Goal: Task Accomplishment & Management: Complete application form

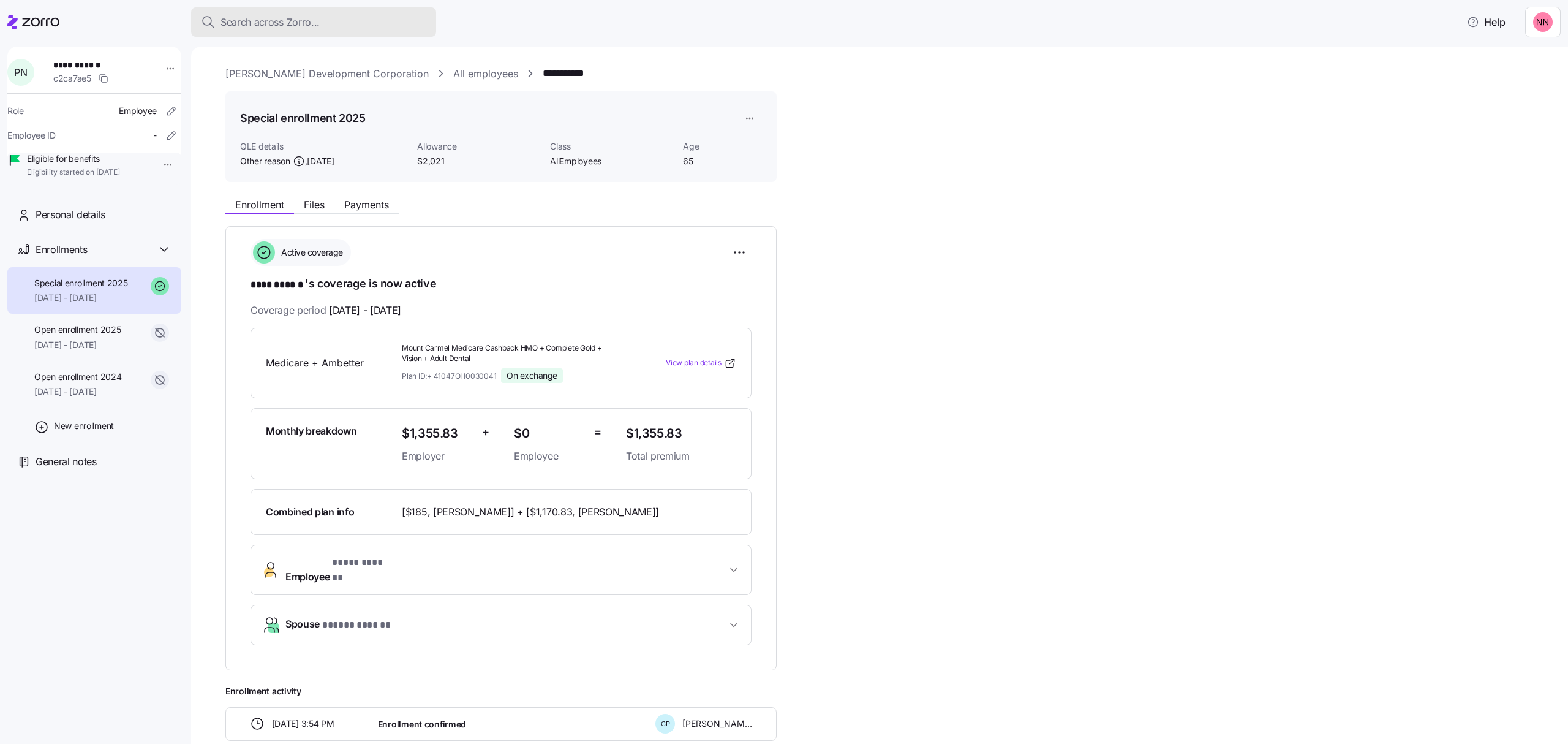
scroll to position [82, 0]
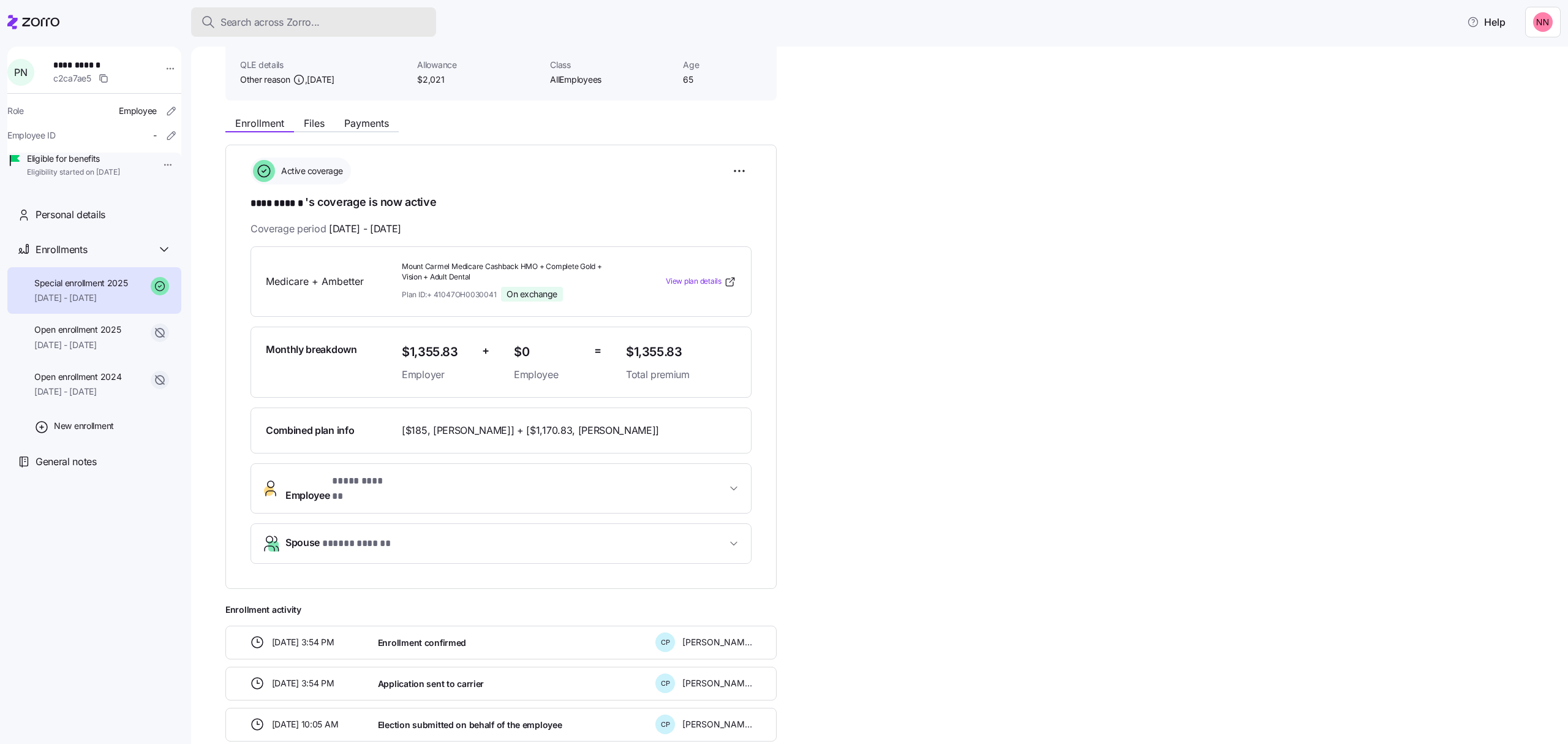
click at [271, 18] on span "Search across Zorro..." at bounding box center [270, 22] width 99 height 15
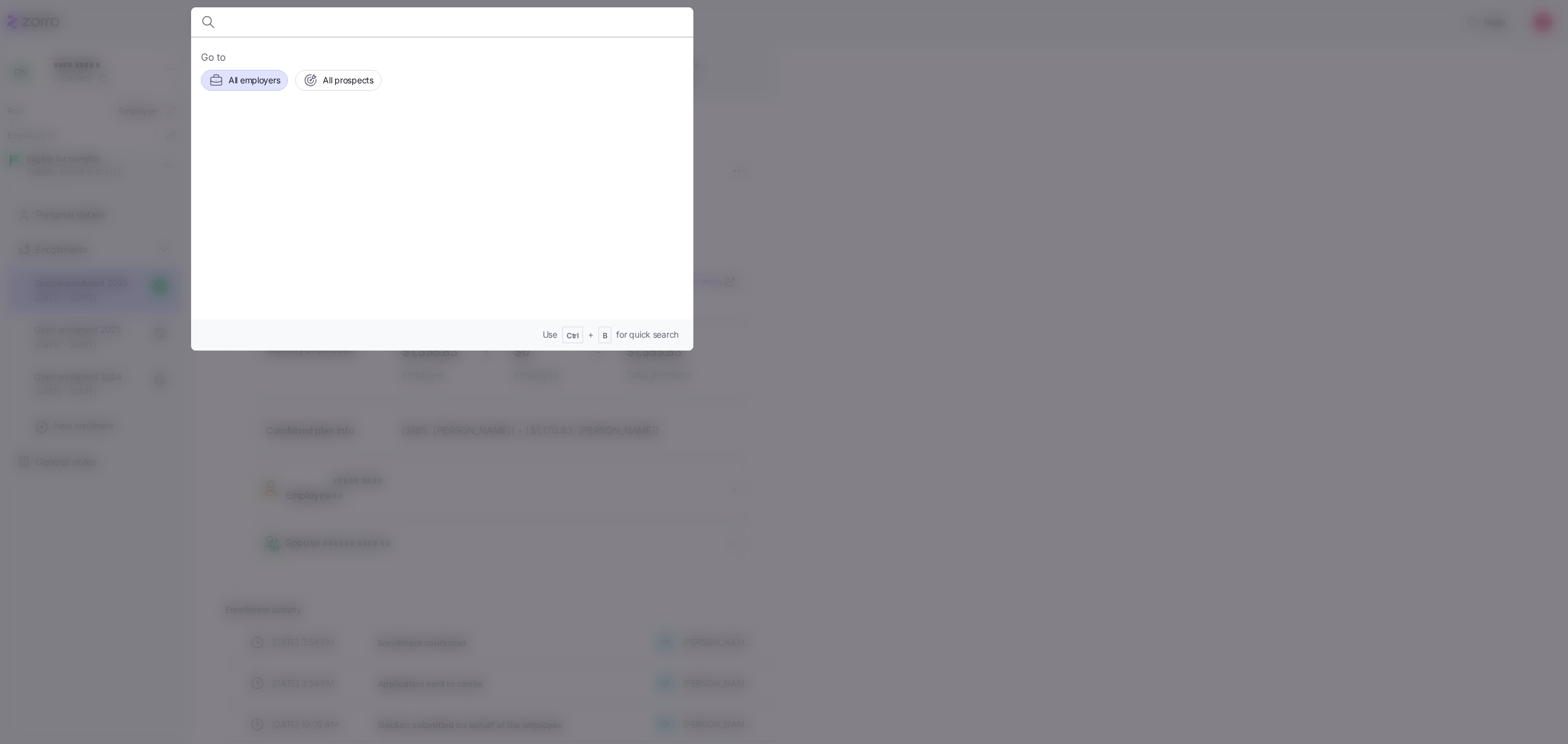
click at [259, 81] on span "All employers" at bounding box center [254, 80] width 51 height 13
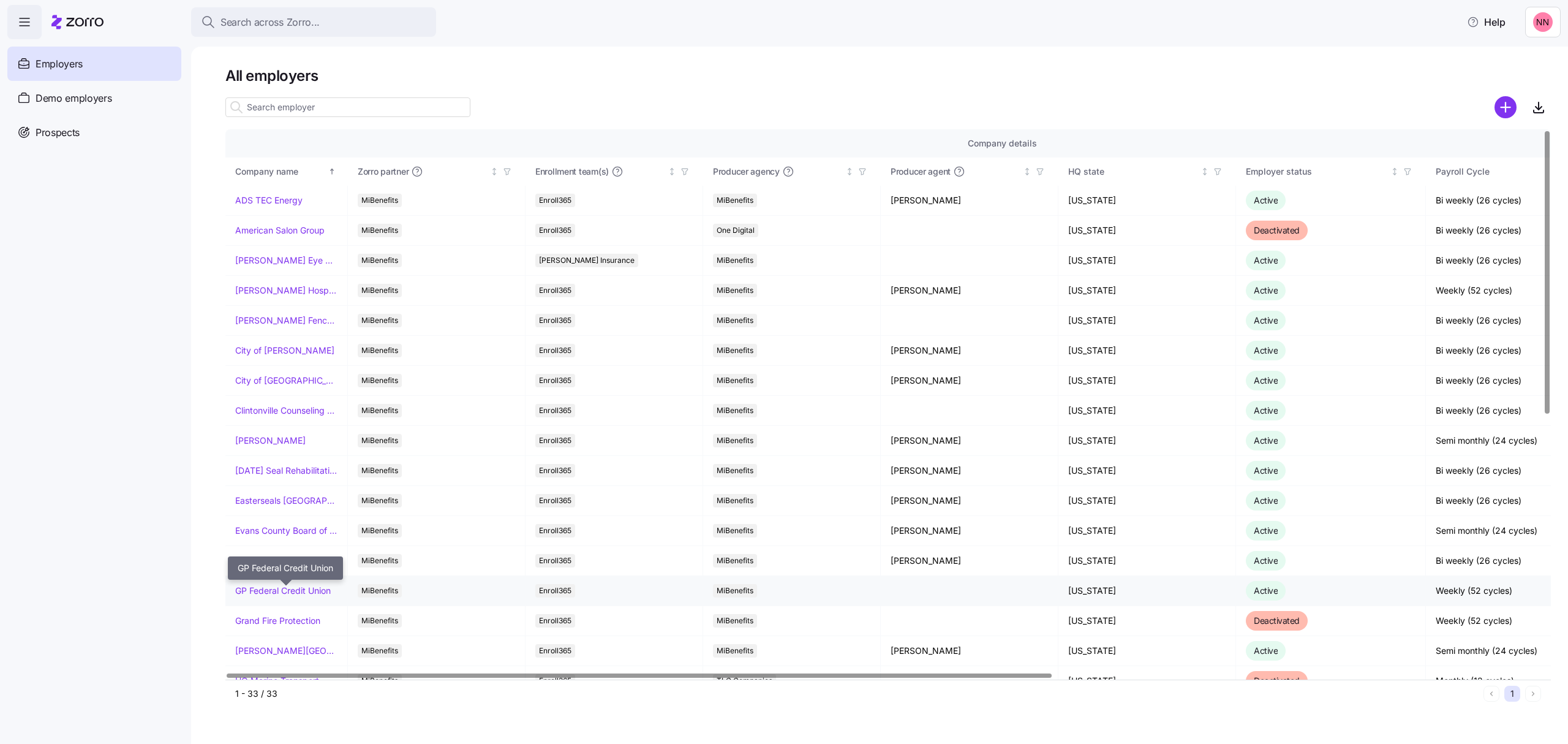
click at [270, 588] on link "GP Federal Credit Union" at bounding box center [283, 590] width 96 height 13
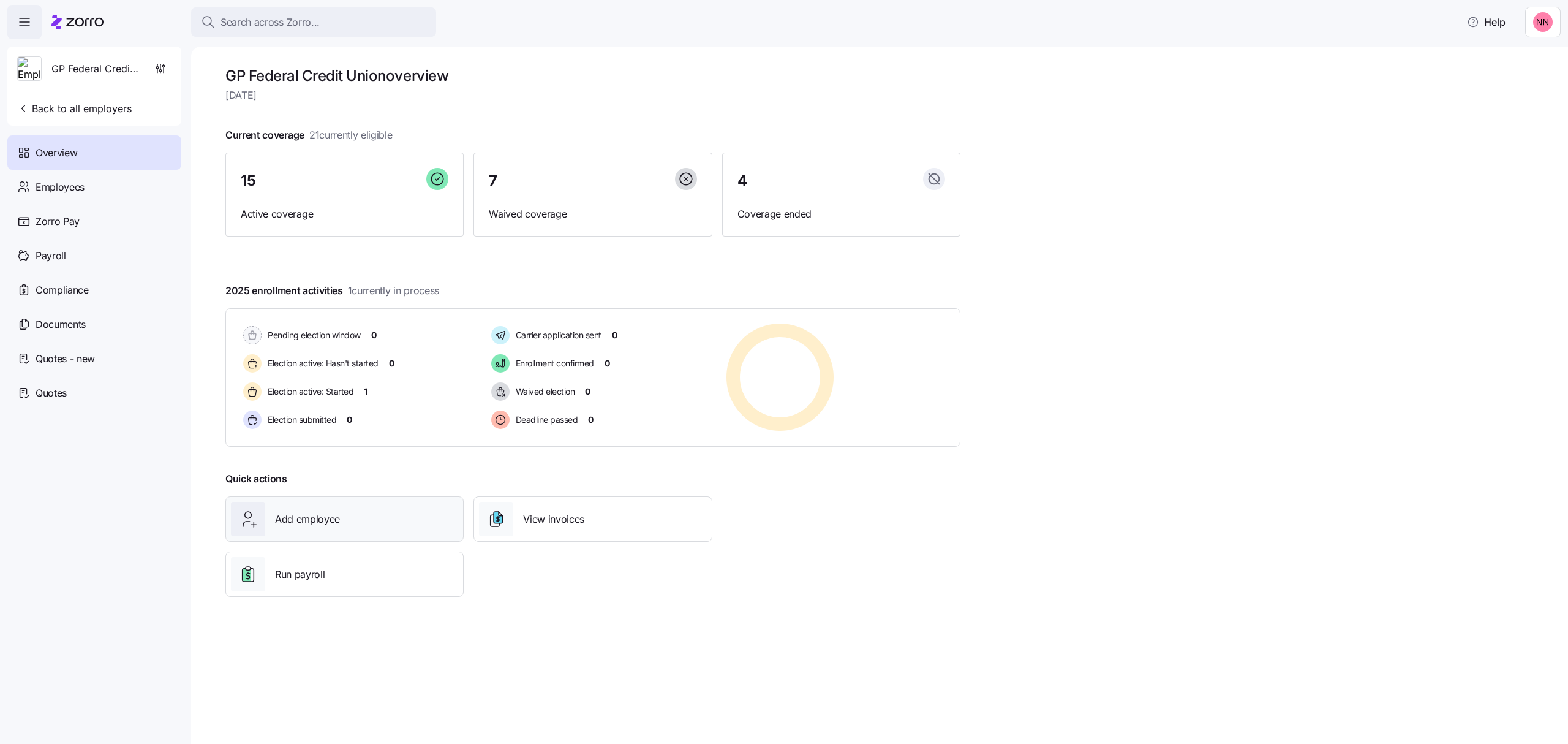
click at [353, 514] on div "Add employee" at bounding box center [345, 519] width 227 height 34
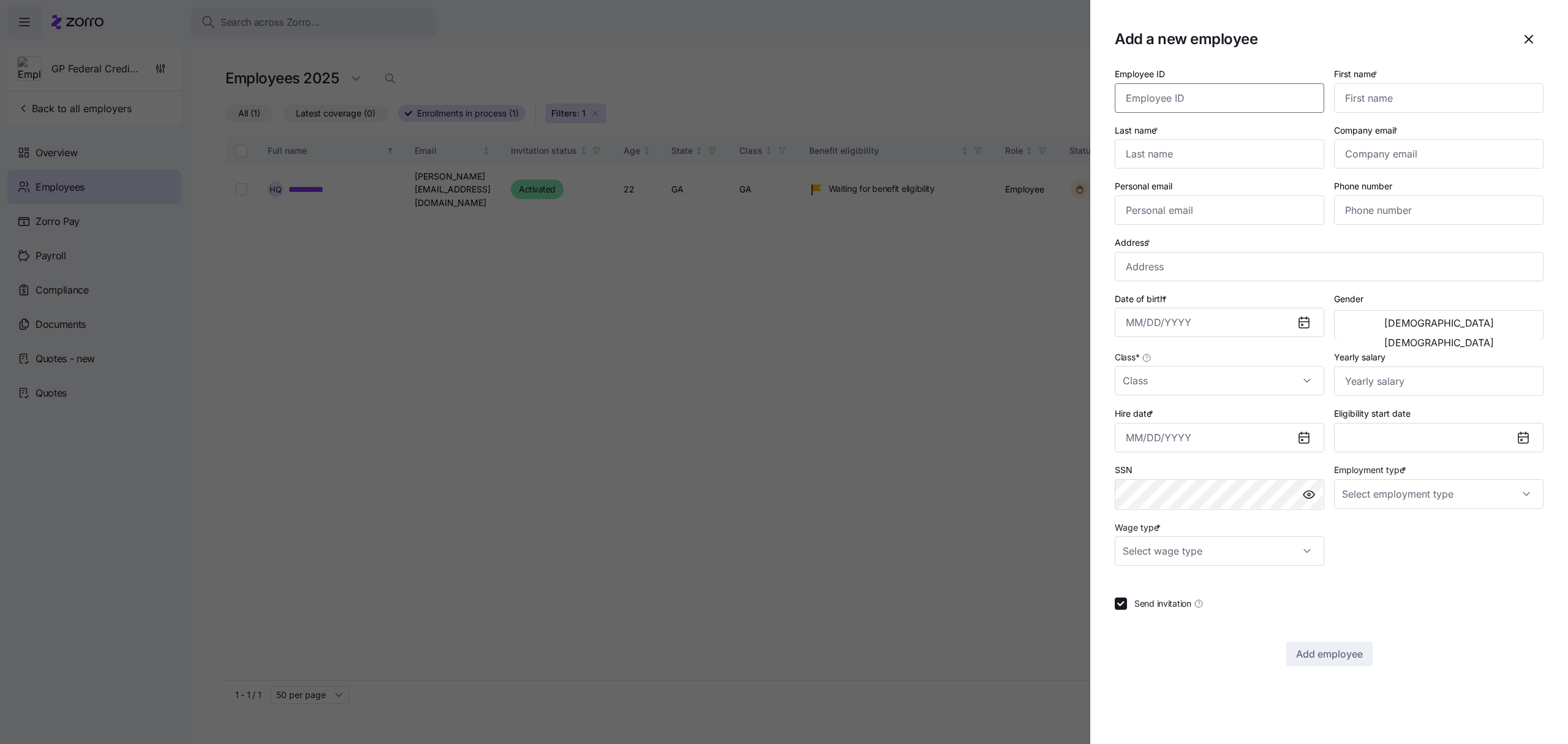
click at [1275, 103] on input "Employee ID" at bounding box center [1219, 98] width 209 height 29
type input "54"
click at [1400, 97] on input "First name *" at bounding box center [1439, 98] width 209 height 29
paste input "[PERSON_NAME]"
type input "[PERSON_NAME]"
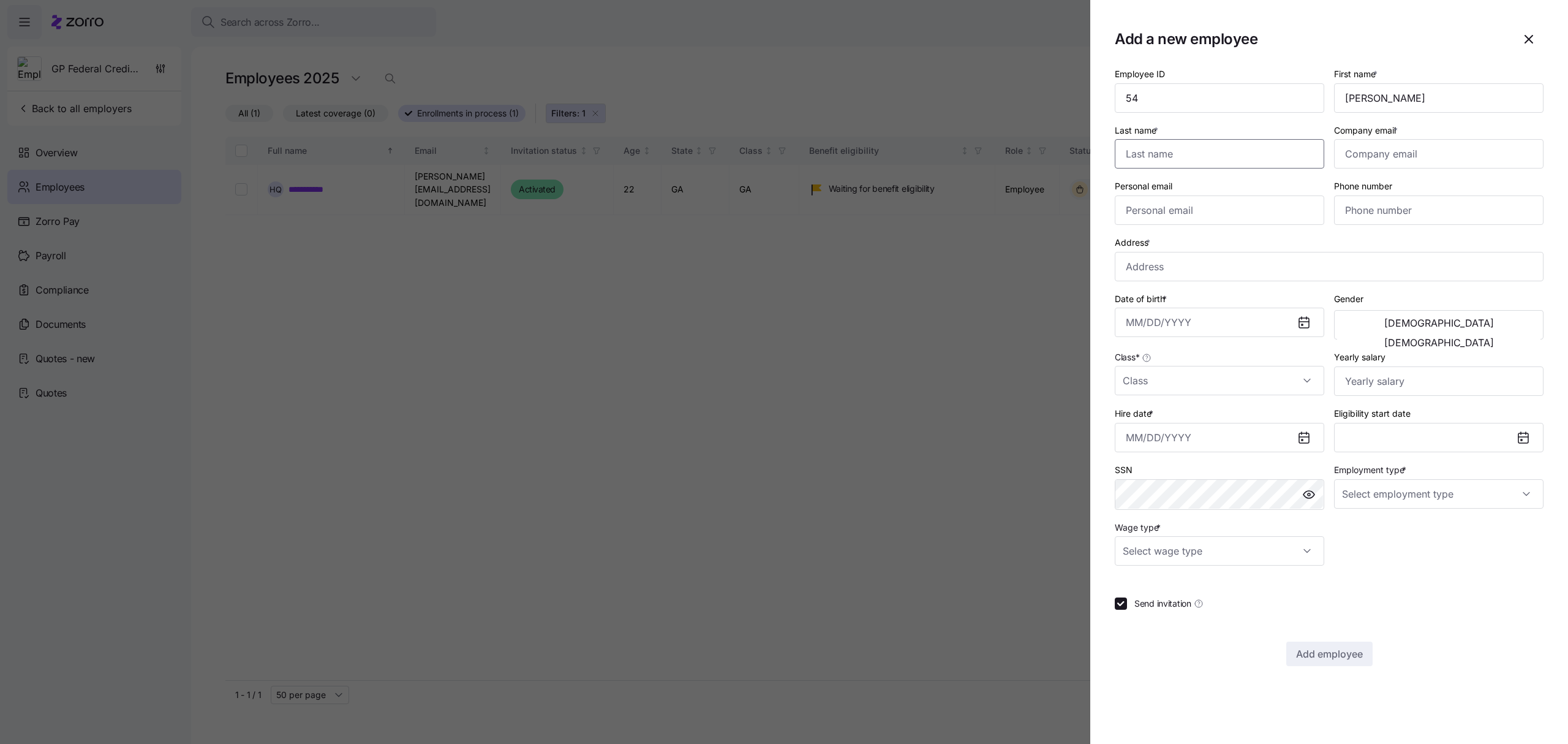
click at [1191, 158] on input "Last name *" at bounding box center [1219, 153] width 209 height 29
paste input "[PERSON_NAME]"
type input "[PERSON_NAME]"
click at [1367, 155] on input "Company email *" at bounding box center [1439, 153] width 209 height 29
paste input "[PERSON_NAME][EMAIL_ADDRESS][DOMAIN_NAME]"
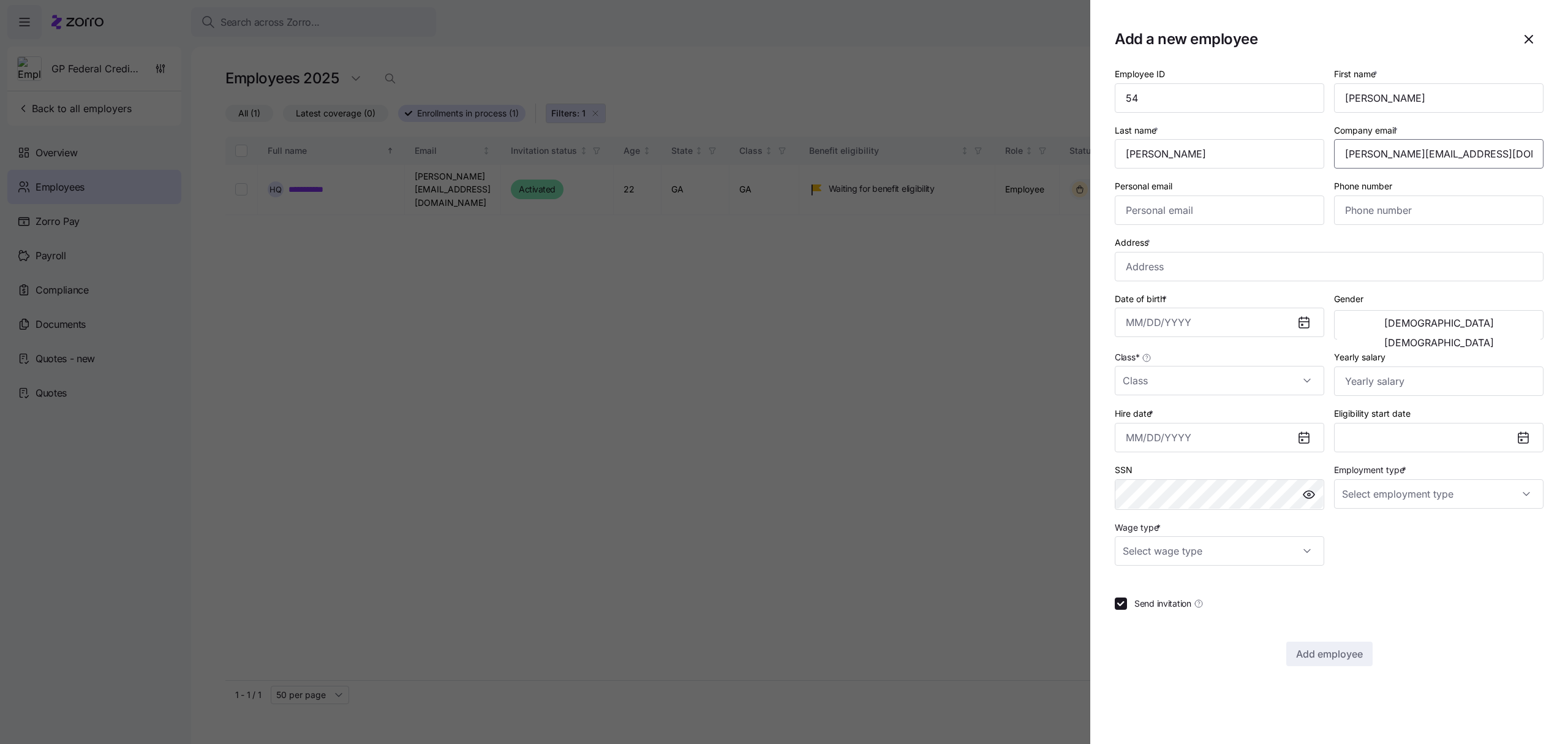
type input "[PERSON_NAME][EMAIL_ADDRESS][DOMAIN_NAME]"
click at [1206, 206] on input "Personal email" at bounding box center [1219, 209] width 209 height 29
paste input "[PERSON_NAME][EMAIL_ADDRESS][DOMAIN_NAME]"
type input "[PERSON_NAME][EMAIL_ADDRESS][DOMAIN_NAME]"
click at [1370, 207] on input "Phone number" at bounding box center [1439, 209] width 209 height 29
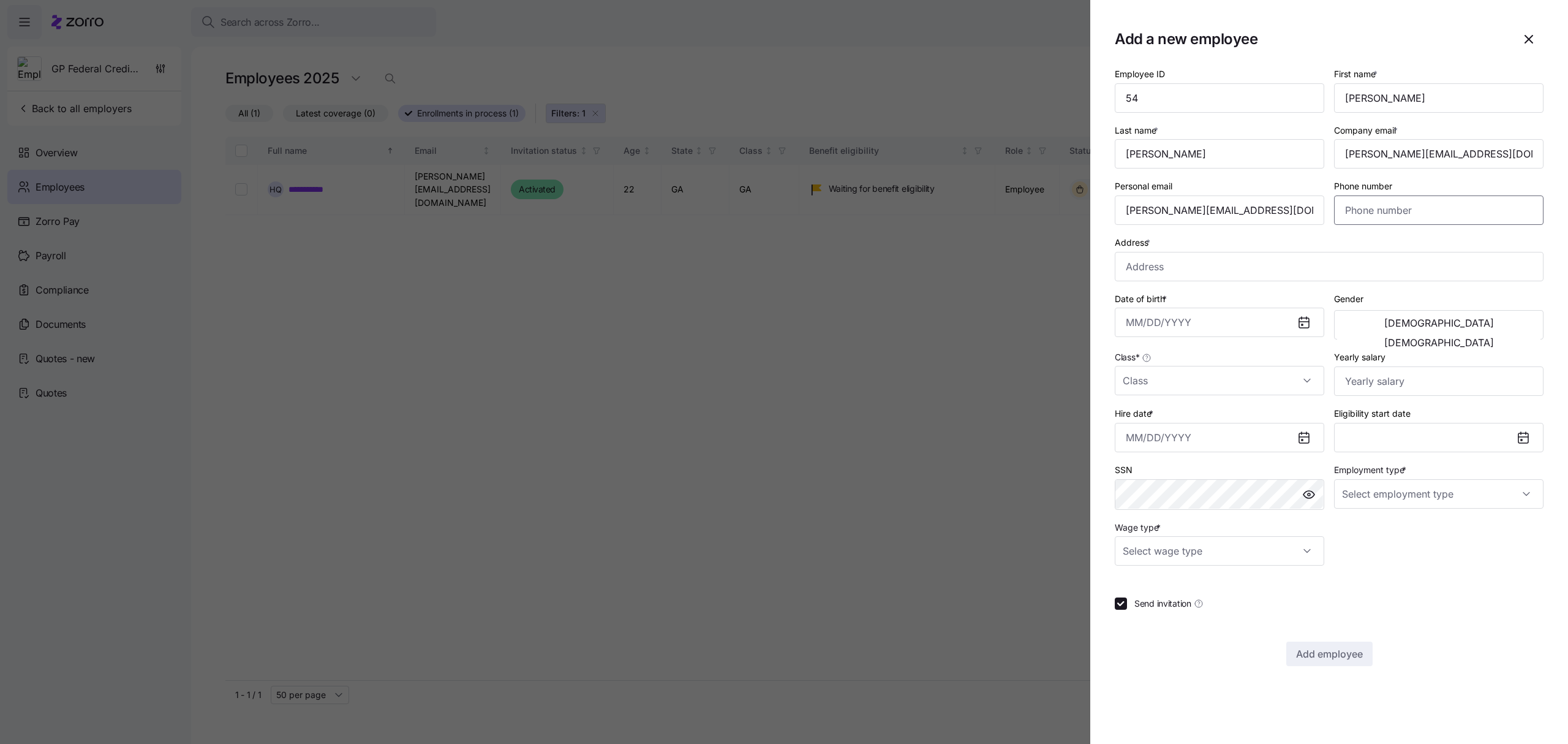
paste input "[PHONE_NUMBER]"
type input "[PHONE_NUMBER]"
click at [1159, 265] on input "Address *" at bounding box center [1329, 266] width 429 height 29
paste input "[STREET_ADDRESS][PERSON_NAME]"
type input "[STREET_ADDRESS][PERSON_NAME]"
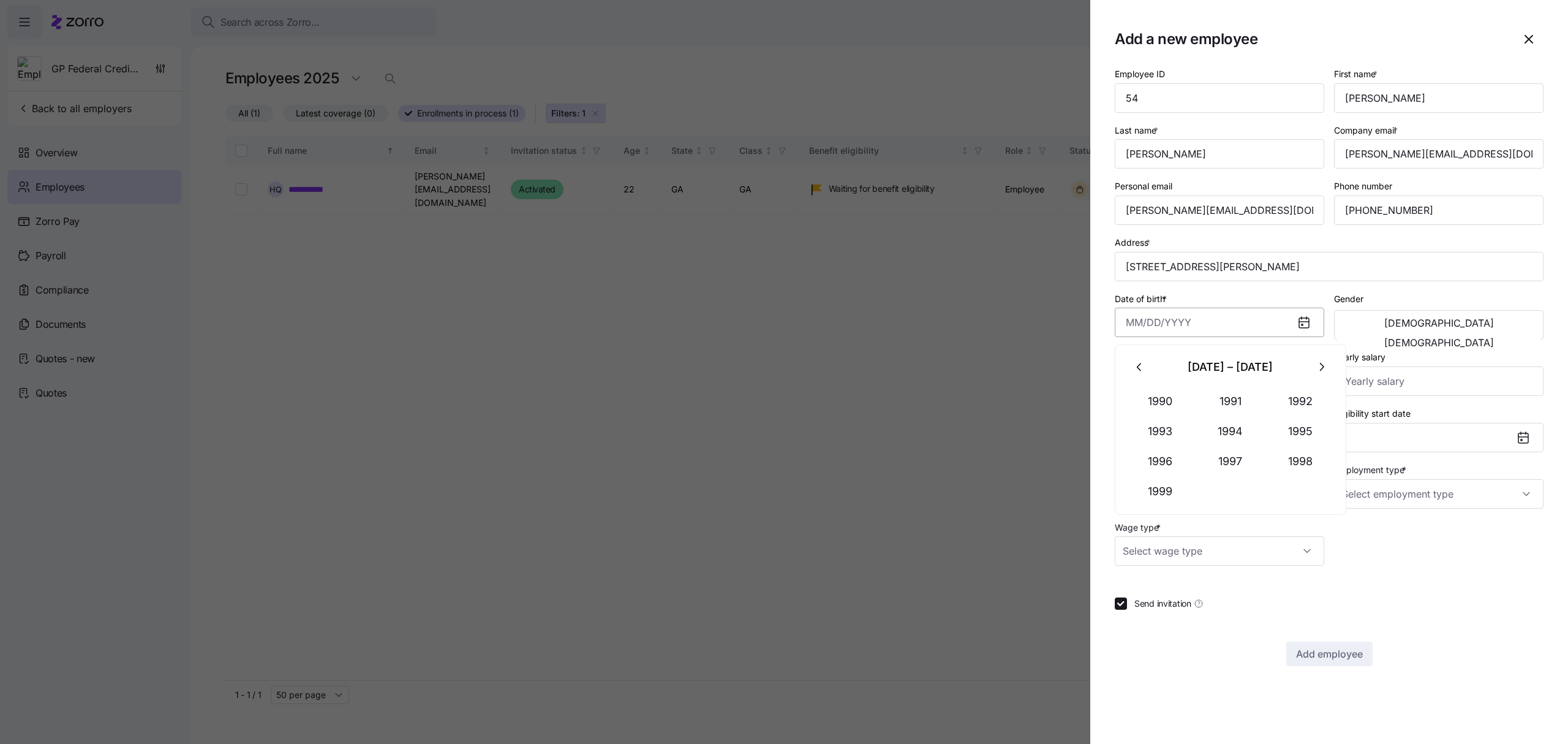
click at [1167, 324] on input "Date of birth *" at bounding box center [1219, 322] width 209 height 29
paste input "[DATE]"
type input "[DATE]"
click at [1494, 338] on span "[DEMOGRAPHIC_DATA]" at bounding box center [1439, 343] width 109 height 10
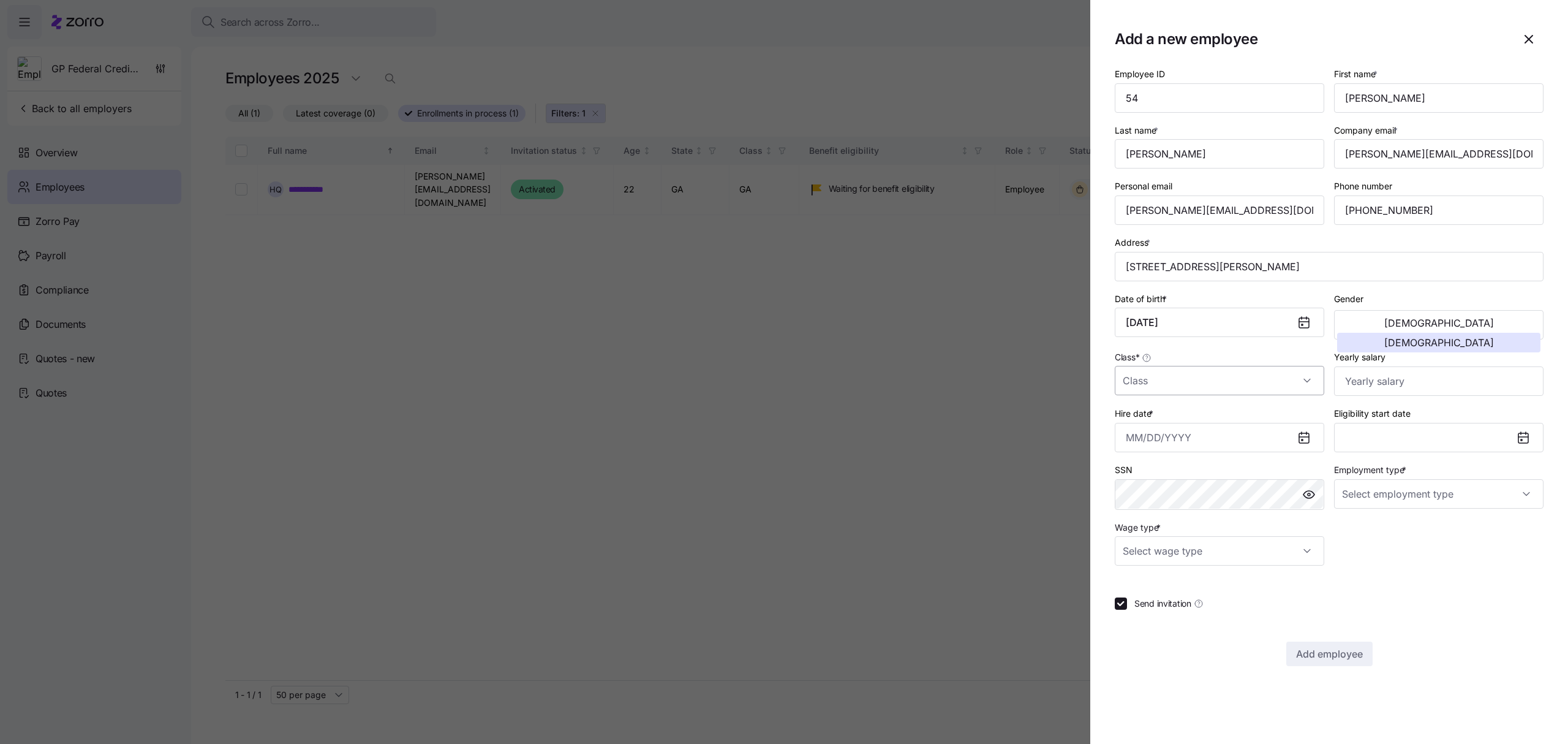
click at [1207, 373] on input "Class *" at bounding box center [1219, 380] width 209 height 29
click at [1149, 435] on div "GA" at bounding box center [1220, 445] width 200 height 26
type input "GA"
click at [1410, 383] on input "Yearly salary" at bounding box center [1439, 381] width 209 height 29
type input "$35,006"
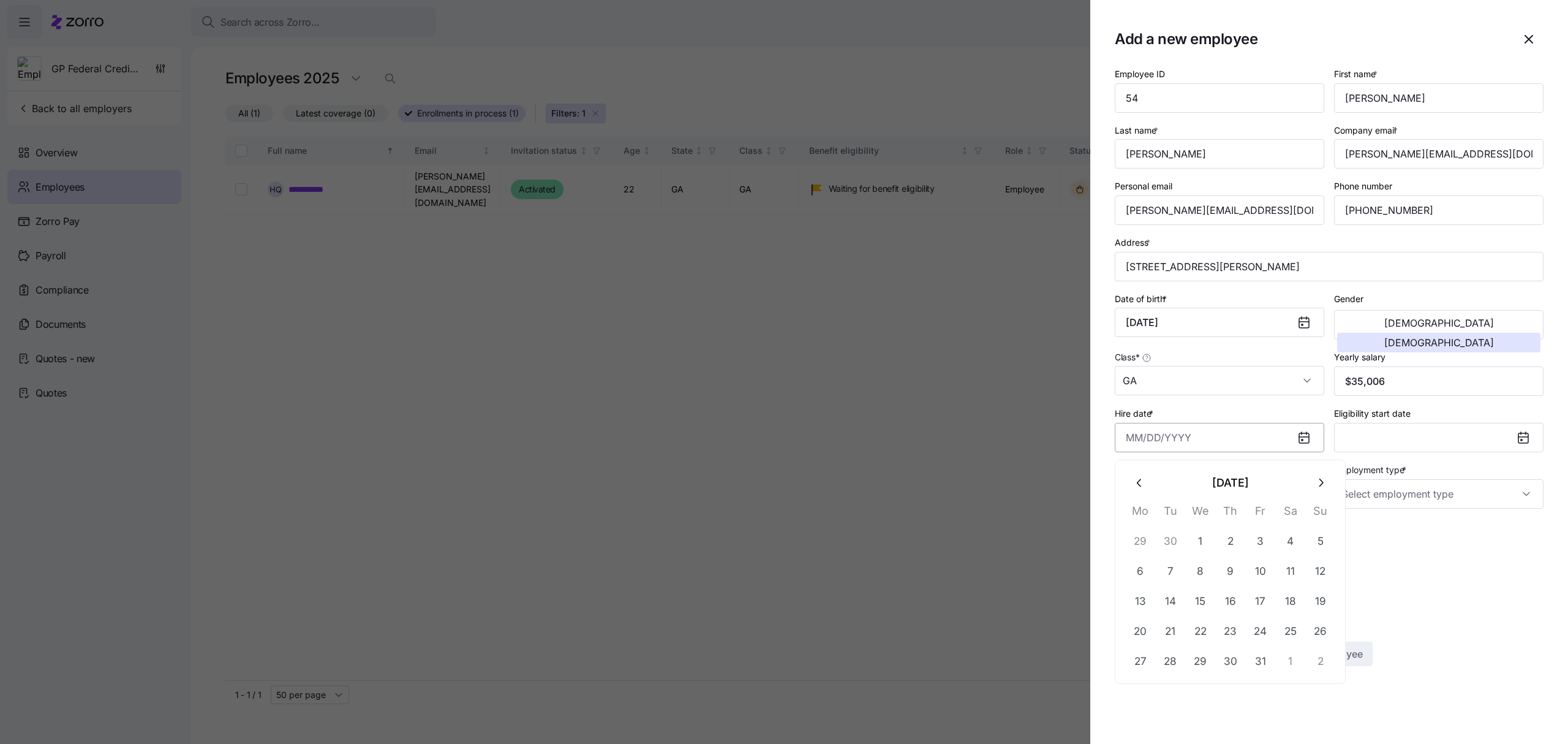
click at [1228, 439] on input "Hire date *" at bounding box center [1219, 437] width 209 height 29
click at [1142, 566] on button "6" at bounding box center [1140, 571] width 29 height 29
type input "[DATE]"
click at [1385, 496] on input "Employment type *" at bounding box center [1439, 493] width 209 height 29
click at [1369, 537] on span "Full Time" at bounding box center [1367, 534] width 35 height 13
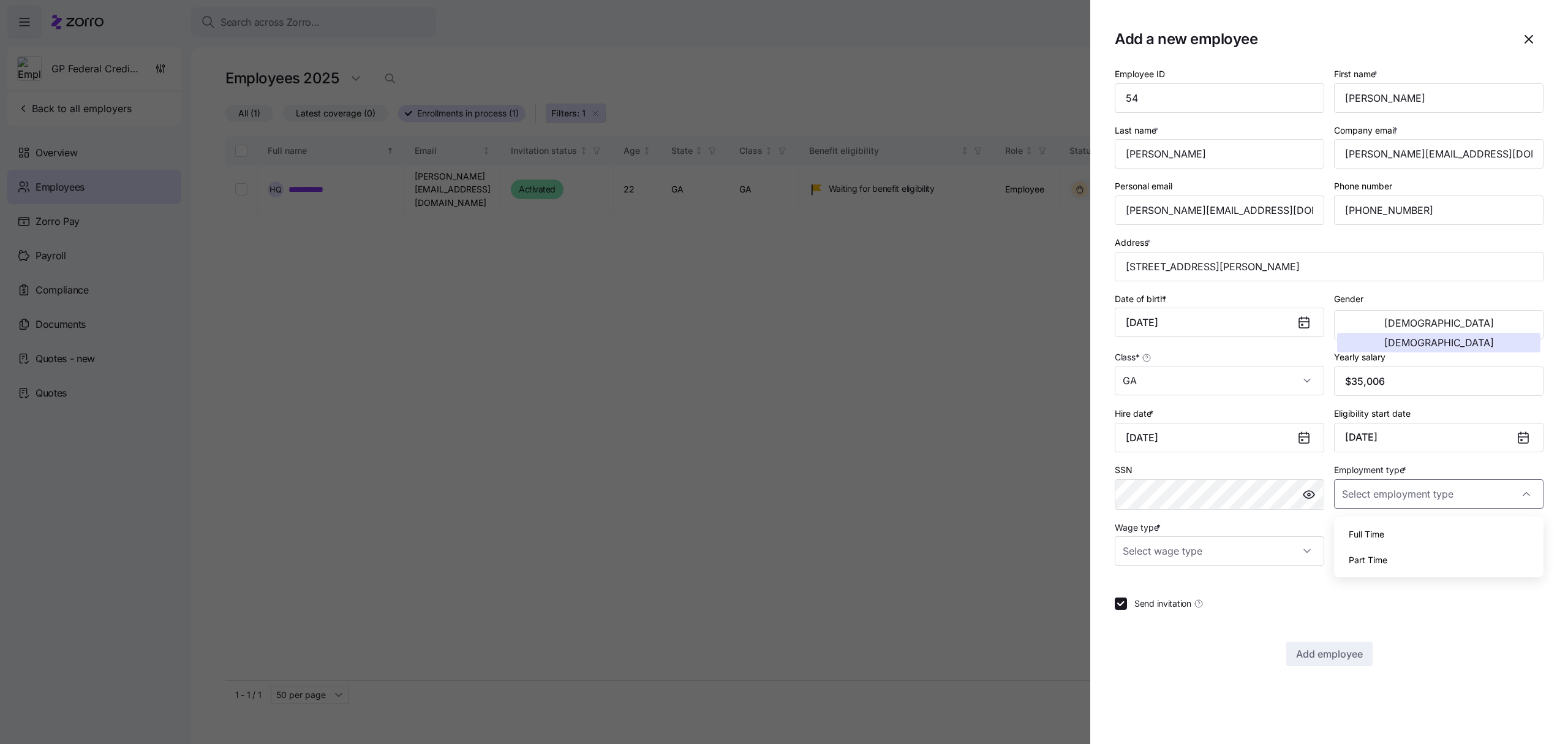
type input "Full Time"
click at [1295, 557] on input "Wage type *" at bounding box center [1219, 551] width 209 height 29
click at [1154, 614] on span "Hourly" at bounding box center [1143, 618] width 26 height 13
type input "Hourly"
drag, startPoint x: 1466, startPoint y: 157, endPoint x: 1343, endPoint y: 157, distance: 123.0
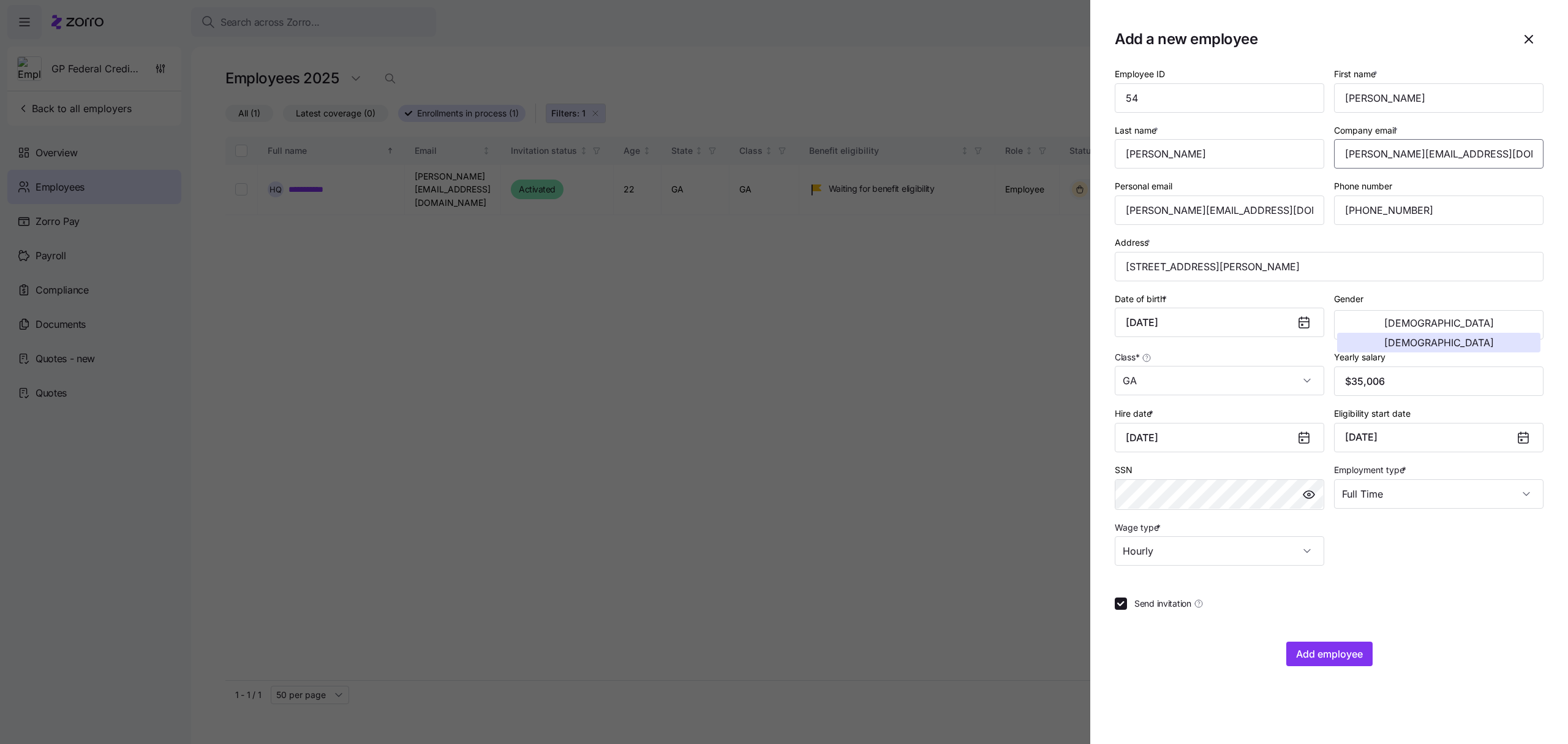
click at [1343, 157] on input "[PERSON_NAME][EMAIL_ADDRESS][DOMAIN_NAME]" at bounding box center [1439, 153] width 209 height 29
click at [1319, 649] on button "Add employee" at bounding box center [1329, 653] width 87 height 24
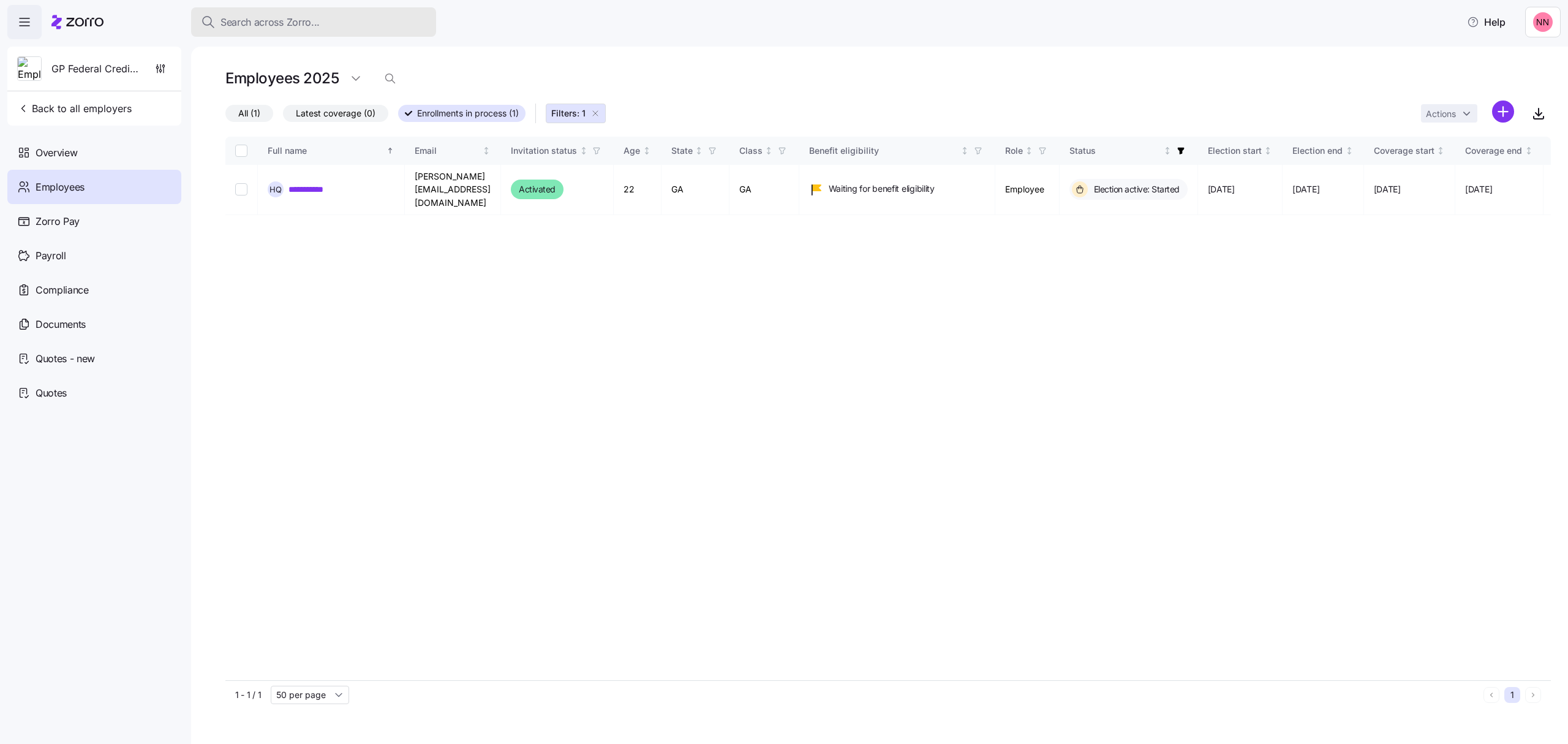
click at [319, 18] on div "Search across Zorro..." at bounding box center [314, 22] width 225 height 15
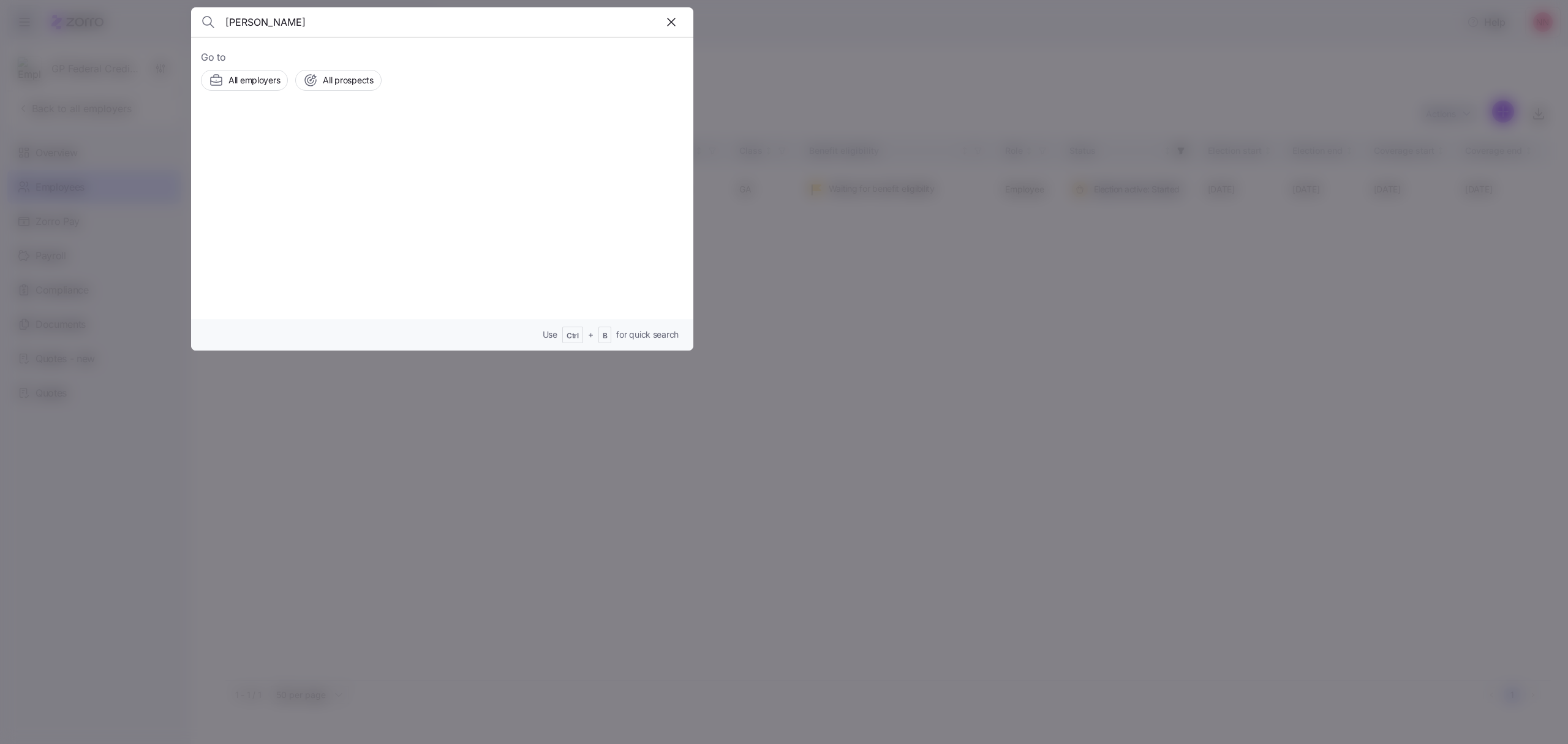
type input "[PERSON_NAME]"
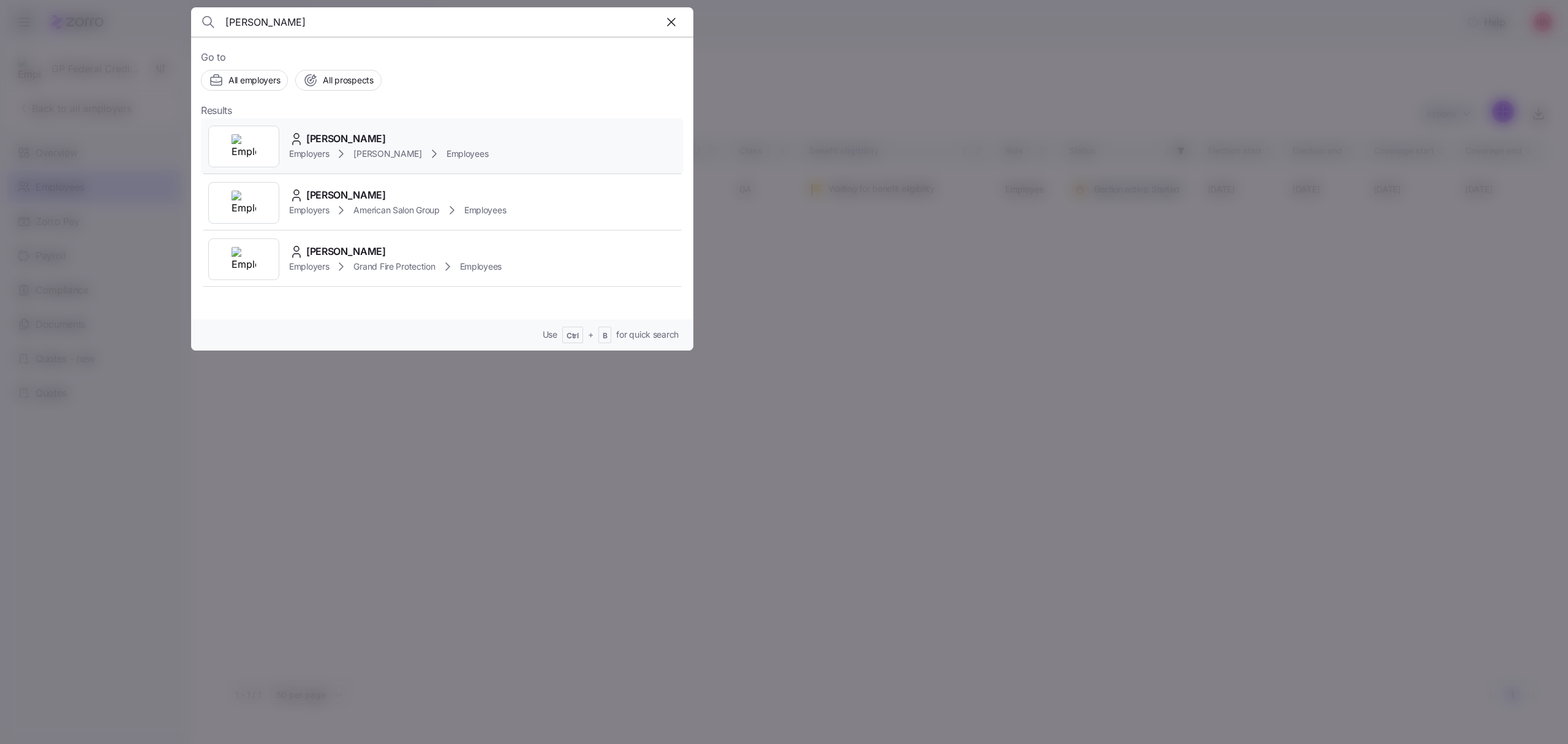
click at [349, 130] on div "[PERSON_NAME] Employers [GEOGRAPHIC_DATA][PERSON_NAME] Employees" at bounding box center [442, 146] width 483 height 56
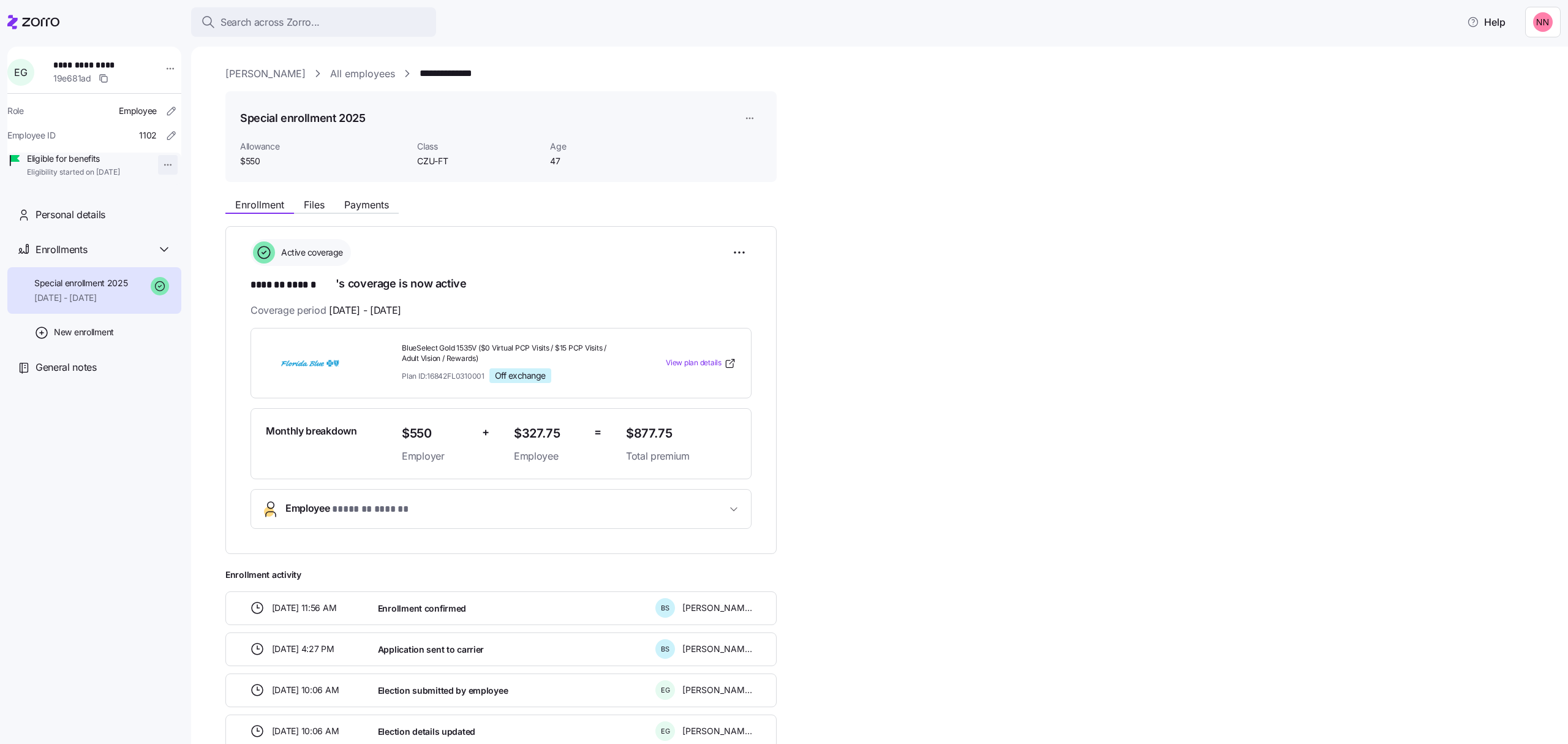
click at [158, 161] on html "**********" at bounding box center [784, 368] width 1568 height 736
click at [172, 193] on div "Terminate employee" at bounding box center [199, 193] width 82 height 13
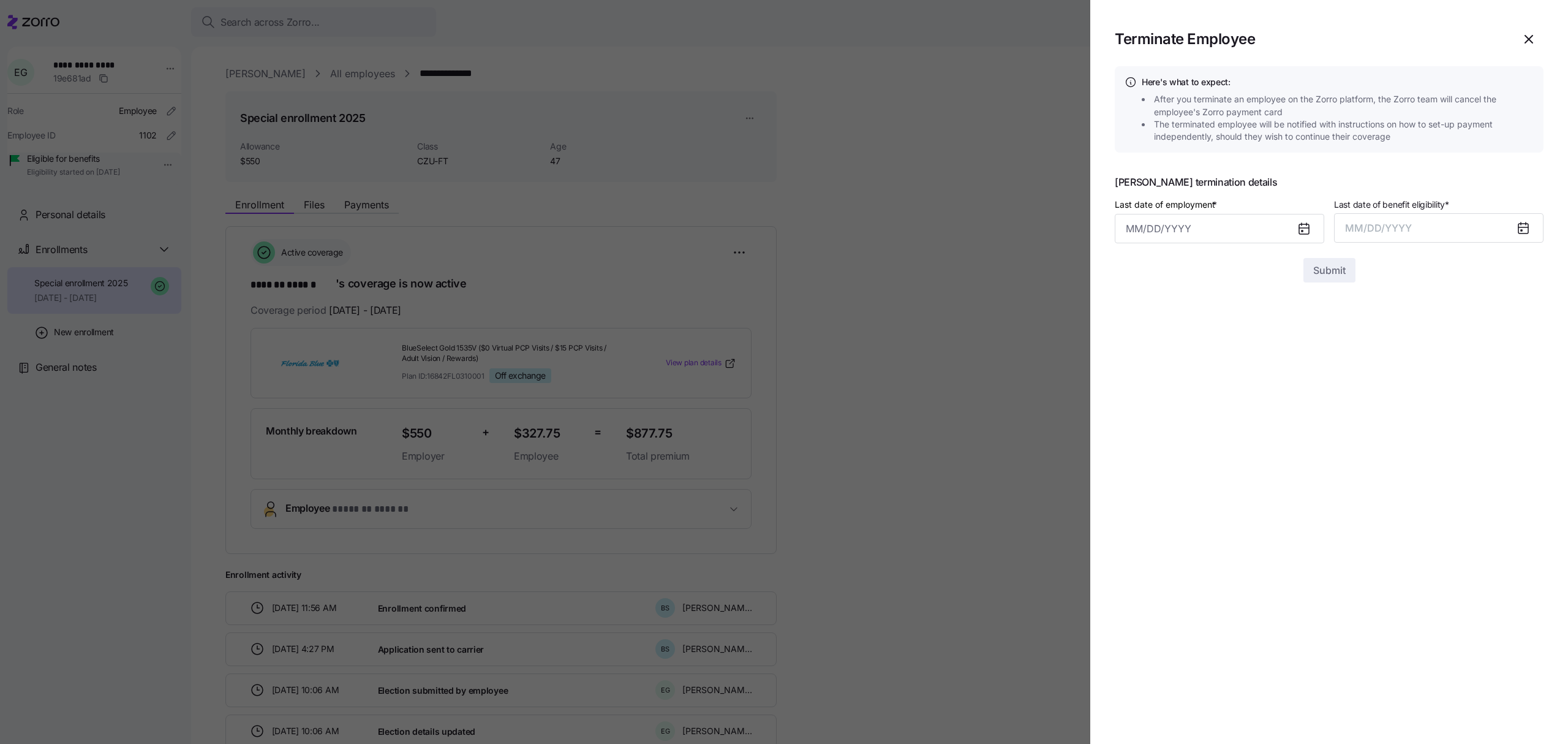
click at [1297, 251] on div at bounding box center [1329, 250] width 429 height 14
click at [1293, 224] on input "Last date of employment *" at bounding box center [1219, 228] width 209 height 29
click at [1201, 325] on button "1" at bounding box center [1201, 330] width 29 height 29
type input "[DATE]"
click at [1446, 222] on button "MM/DD/YYYY" at bounding box center [1439, 228] width 209 height 29
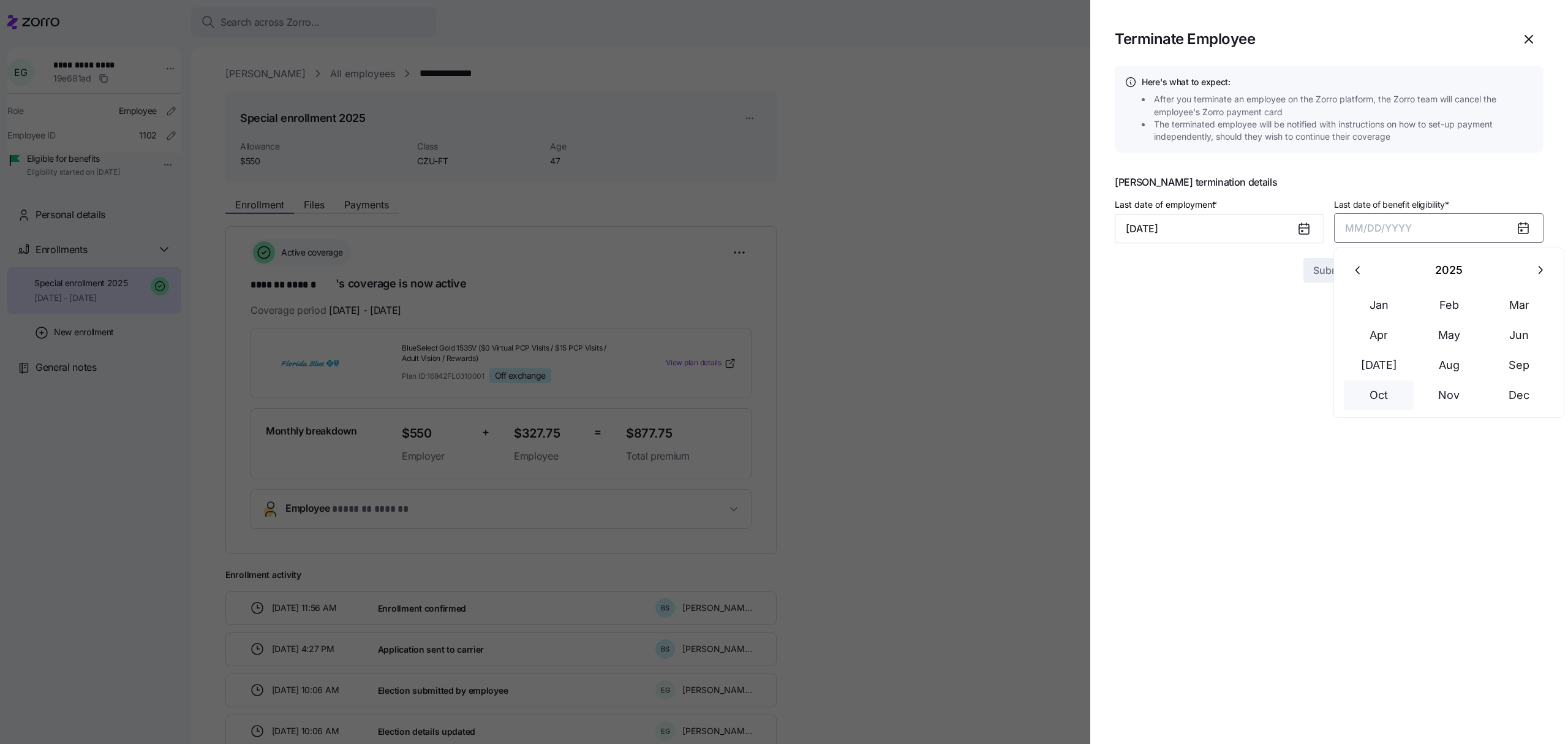
click at [1381, 398] on button "Oct" at bounding box center [1379, 395] width 70 height 29
click at [1343, 266] on span "Submit" at bounding box center [1329, 270] width 33 height 14
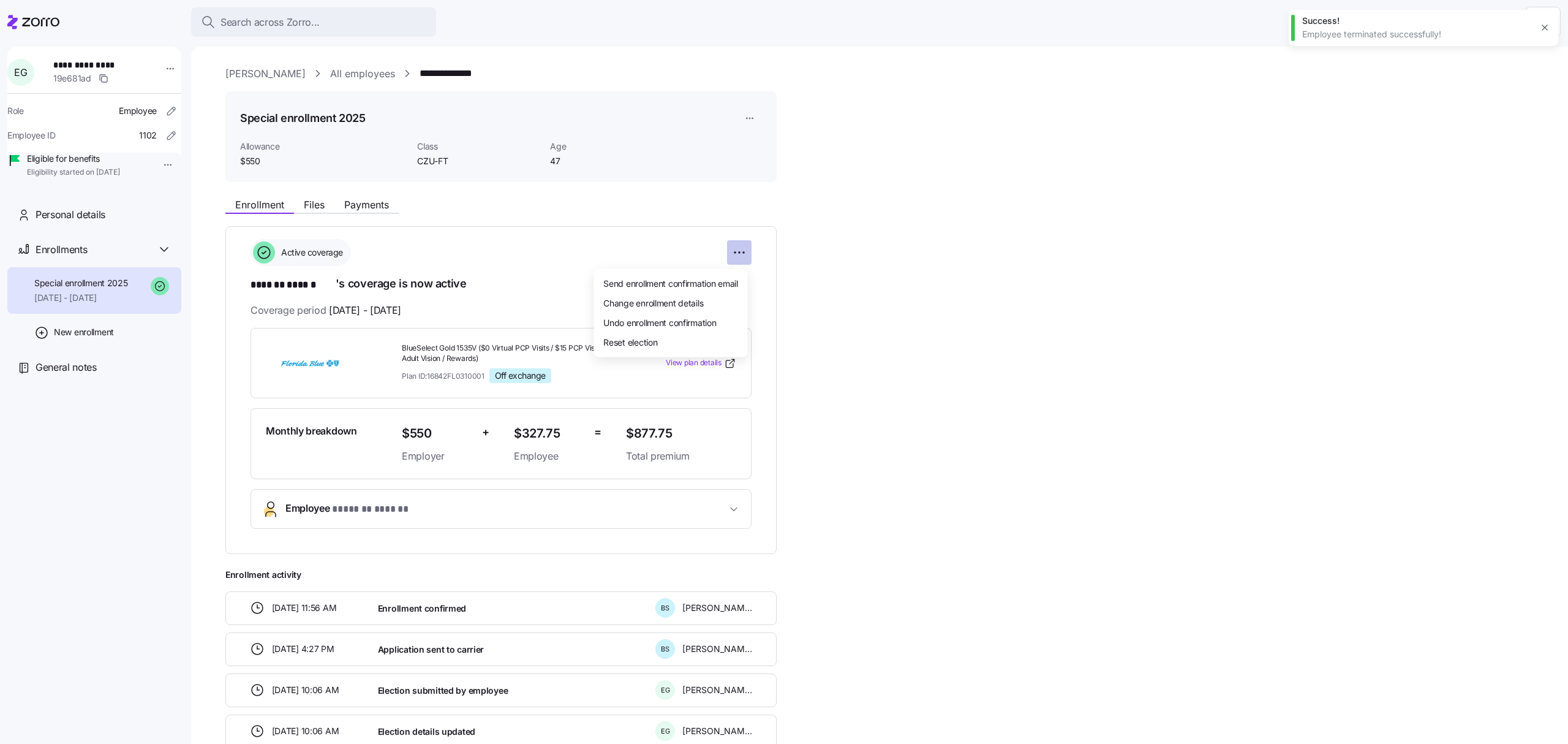
click at [741, 250] on html "**********" at bounding box center [784, 368] width 1568 height 736
click at [683, 297] on span "Change enrollment details" at bounding box center [653, 302] width 100 height 13
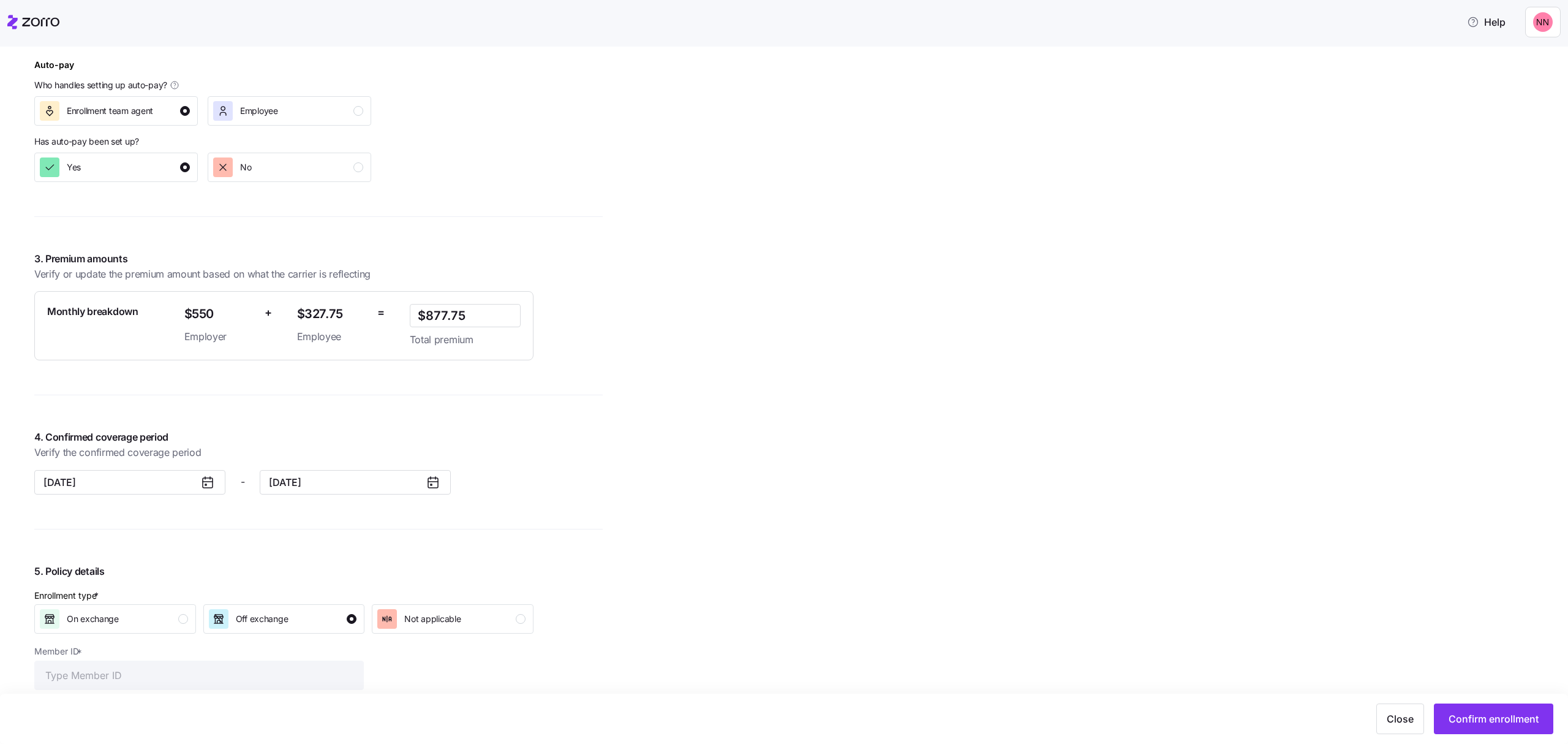
scroll to position [816, 0]
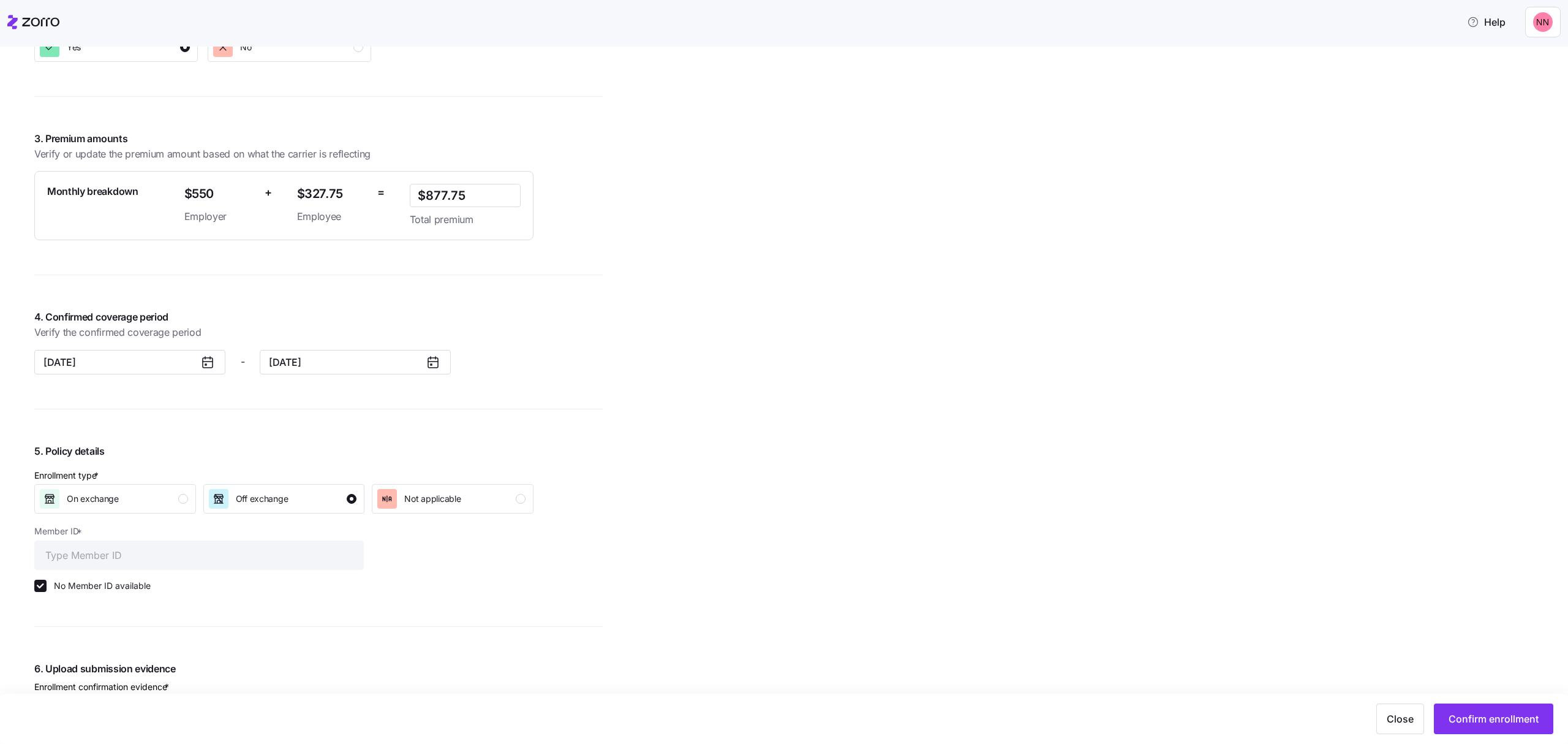
click at [434, 363] on icon at bounding box center [432, 361] width 14 height 14
click at [368, 359] on input "[DATE]" at bounding box center [355, 361] width 191 height 24
click at [285, 397] on icon "button" at bounding box center [283, 402] width 12 height 12
click at [388, 557] on button "31" at bounding box center [388, 558] width 26 height 26
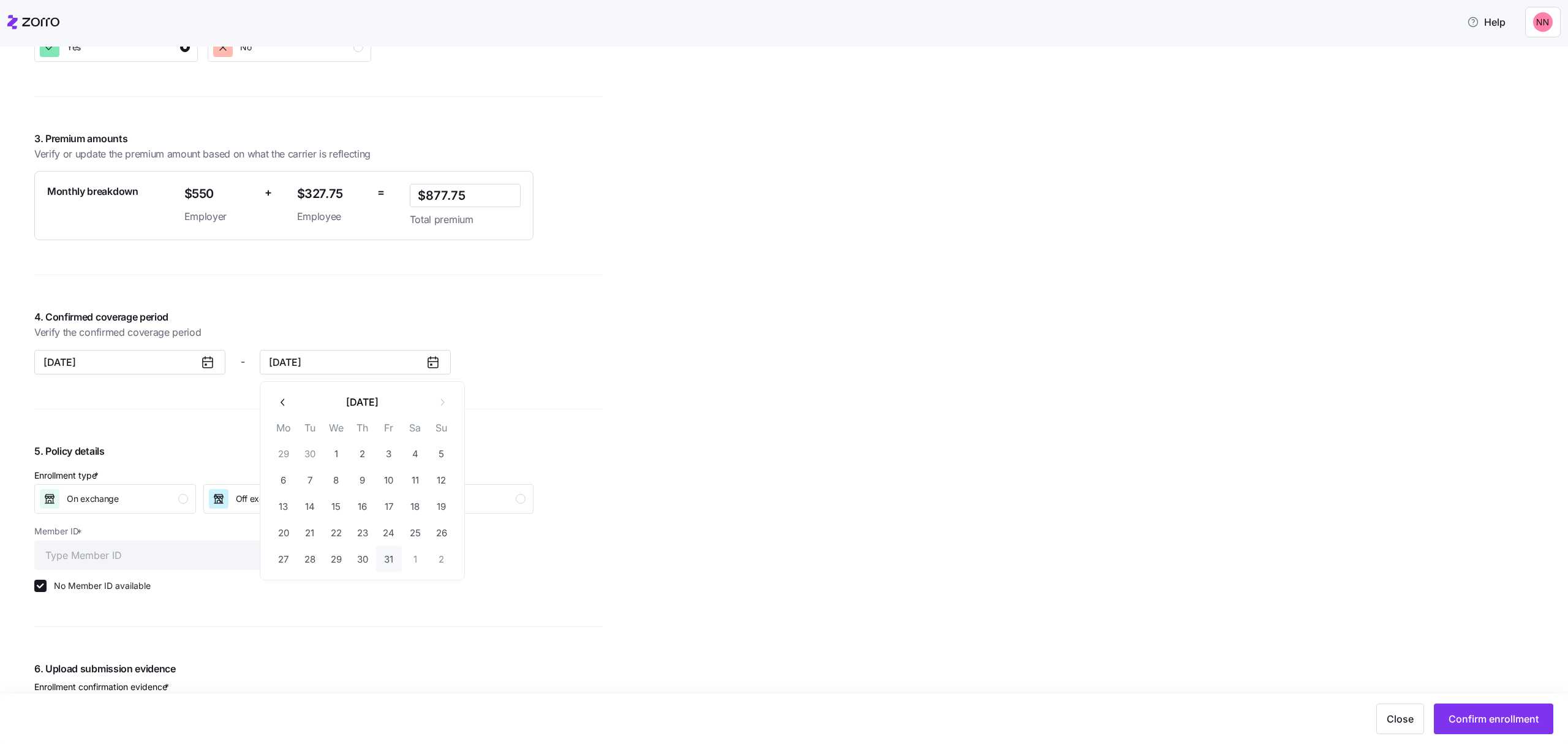
type input "[DATE]"
click at [1476, 711] on button "Confirm enrollment" at bounding box center [1494, 719] width 119 height 30
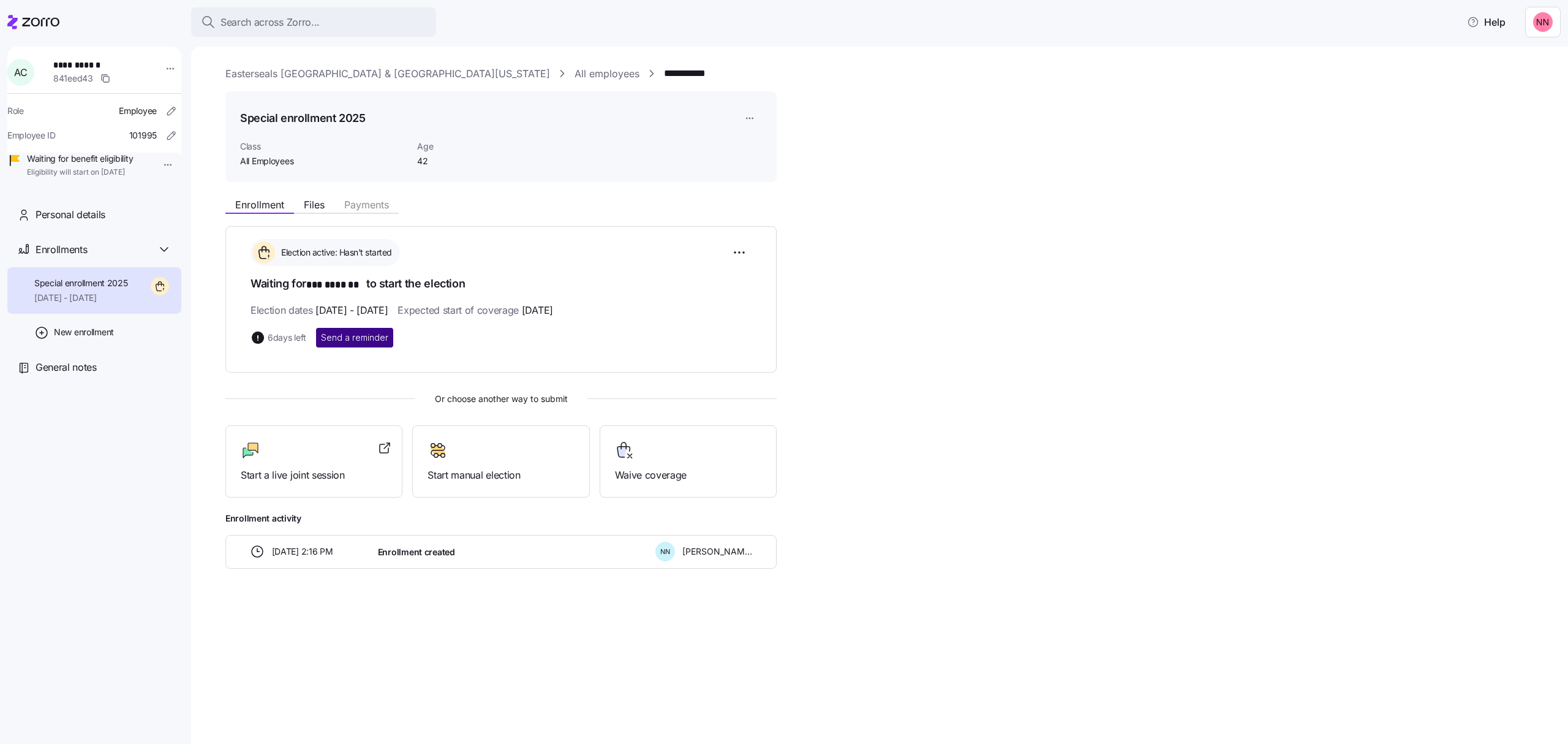
click at [373, 333] on span "Send a reminder" at bounding box center [355, 337] width 67 height 13
